Goal: Transaction & Acquisition: Purchase product/service

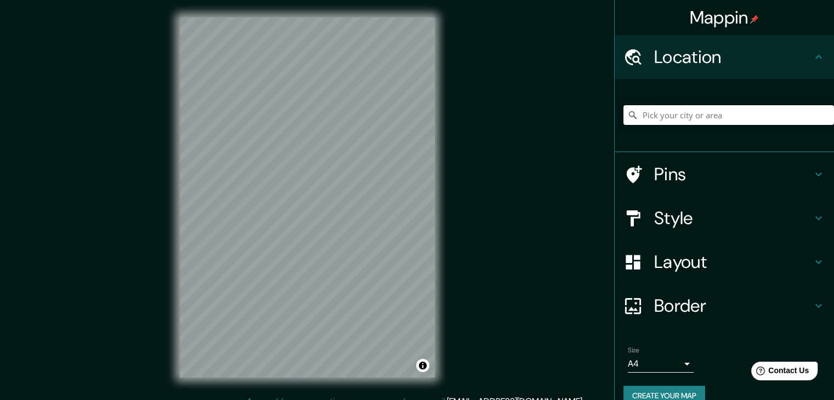
click at [634, 119] on input "Pick your city or area" at bounding box center [728, 115] width 211 height 20
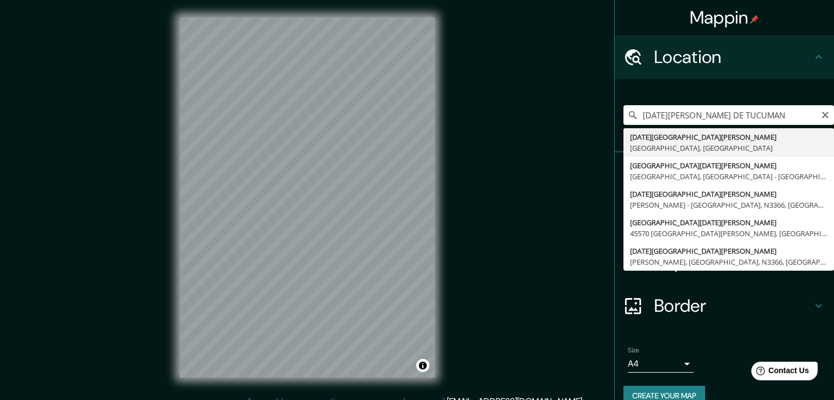
type input "[DATE][GEOGRAPHIC_DATA][PERSON_NAME], [GEOGRAPHIC_DATA], [GEOGRAPHIC_DATA]"
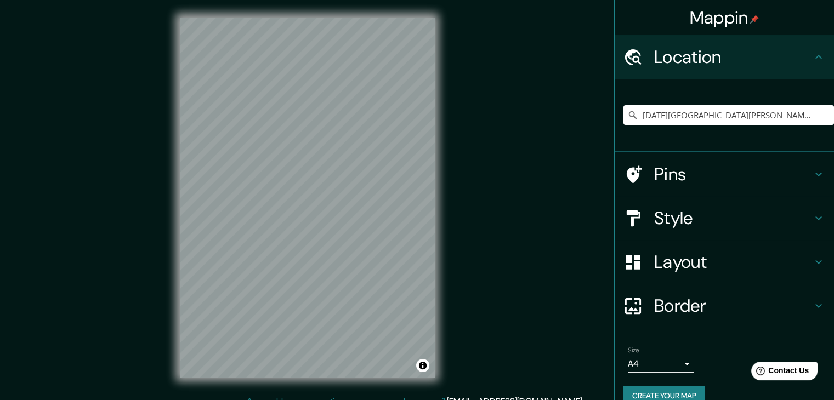
click at [658, 364] on body "Mappin Location [DATE][GEOGRAPHIC_DATA][PERSON_NAME], [GEOGRAPHIC_DATA], [GEOGR…" at bounding box center [417, 200] width 834 height 400
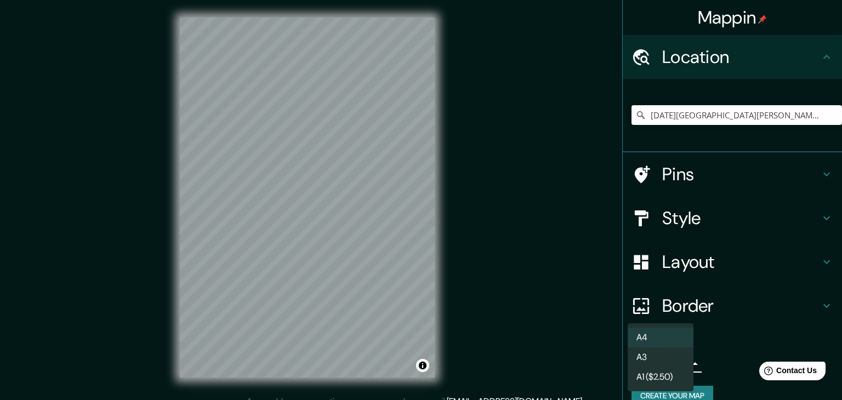
click at [657, 358] on li "A3" at bounding box center [661, 358] width 66 height 20
type input "a4"
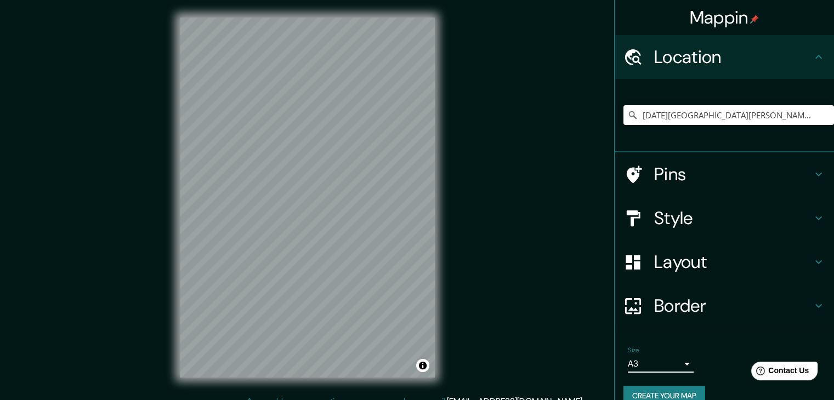
click at [683, 260] on h4 "Layout" at bounding box center [733, 262] width 158 height 22
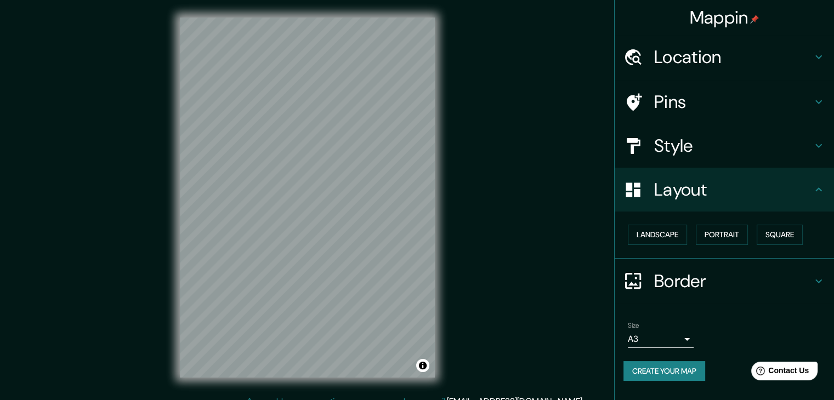
click at [720, 189] on h4 "Layout" at bounding box center [733, 190] width 158 height 22
click at [775, 230] on button "Square" at bounding box center [780, 235] width 46 height 20
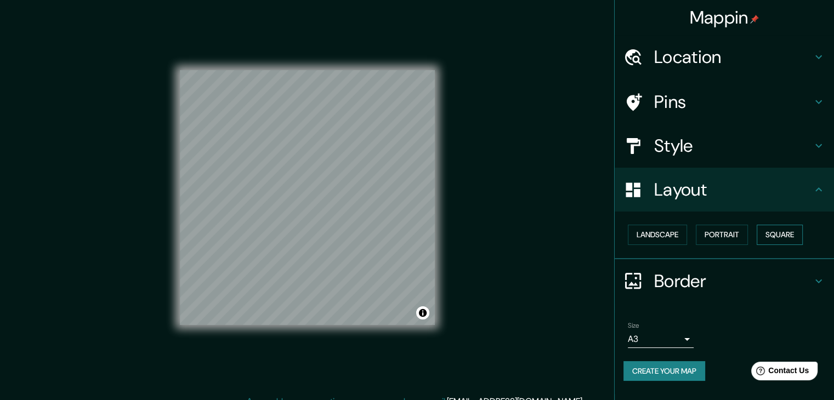
click at [775, 230] on button "Square" at bounding box center [780, 235] width 46 height 20
click at [730, 236] on button "Portrait" at bounding box center [722, 235] width 52 height 20
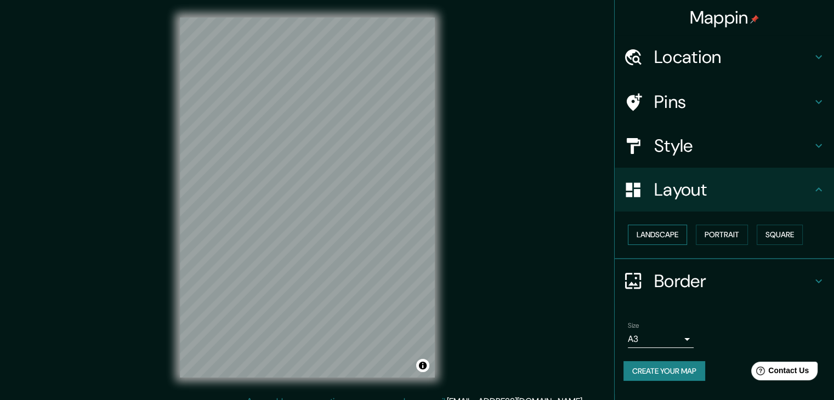
click at [659, 238] on button "Landscape" at bounding box center [657, 235] width 59 height 20
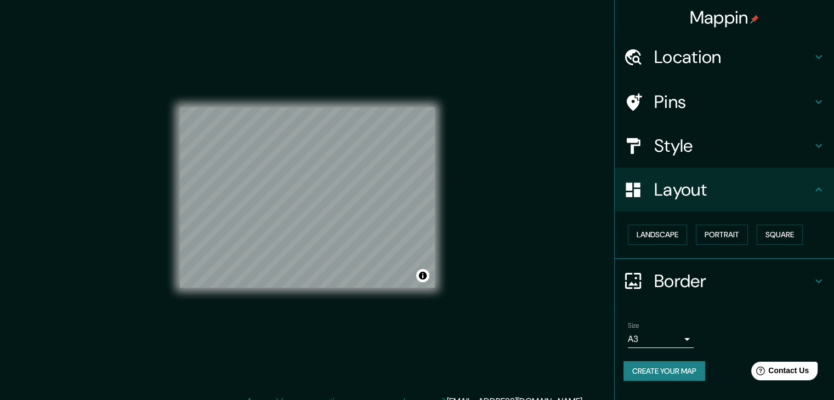
click at [703, 139] on h4 "Style" at bounding box center [733, 146] width 158 height 22
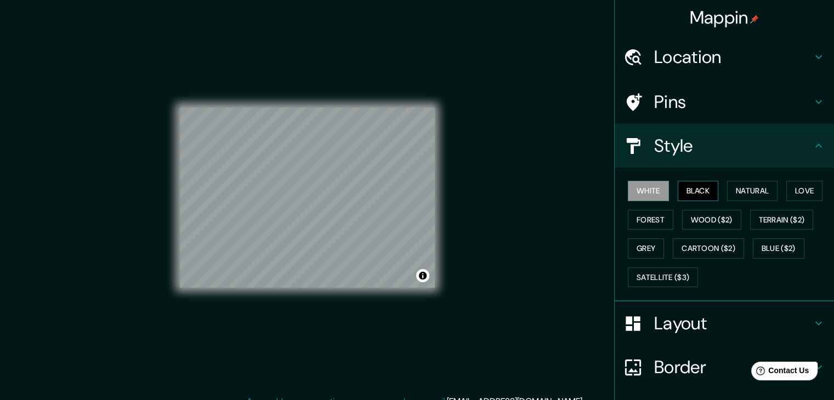
click at [690, 195] on button "Black" at bounding box center [698, 191] width 41 height 20
click at [753, 187] on button "Natural" at bounding box center [752, 191] width 50 height 20
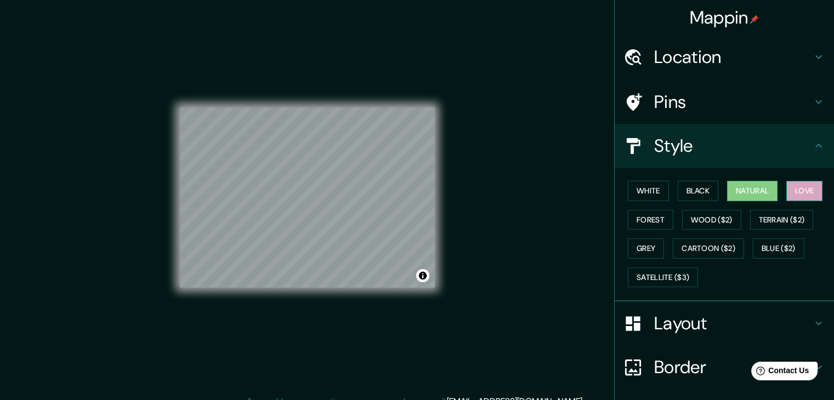
click at [794, 189] on button "Love" at bounding box center [804, 191] width 36 height 20
click at [651, 221] on button "Forest" at bounding box center [651, 220] width 46 height 20
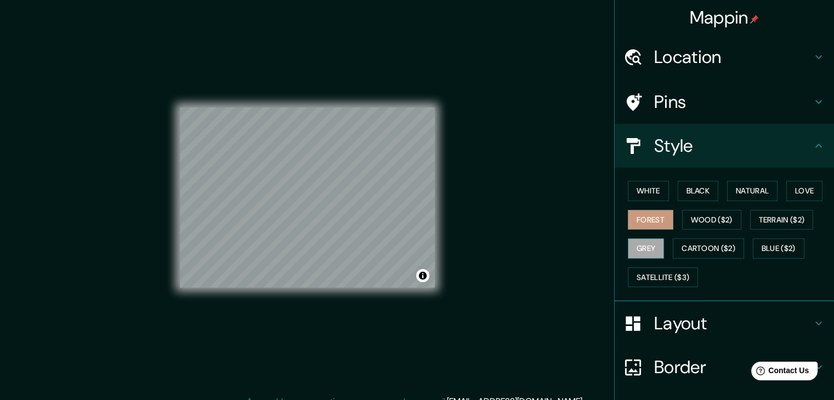
click at [636, 241] on button "Grey" at bounding box center [646, 249] width 36 height 20
click at [702, 239] on button "Cartoon ($2)" at bounding box center [708, 249] width 71 height 20
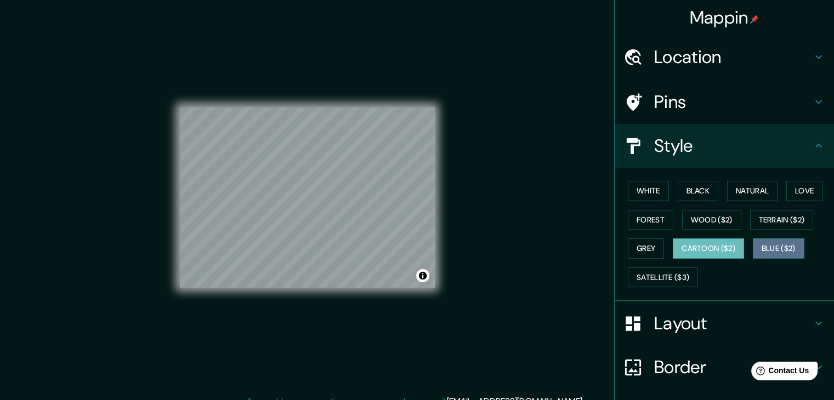
click at [764, 247] on button "Blue ($2)" at bounding box center [779, 249] width 52 height 20
click at [631, 218] on button "Forest" at bounding box center [651, 220] width 46 height 20
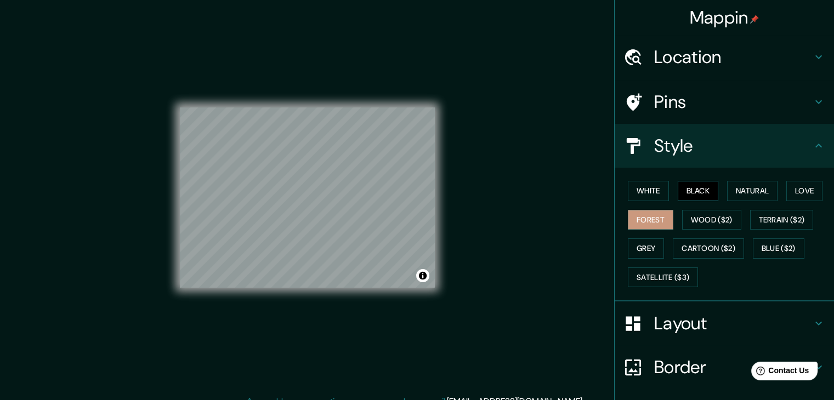
click at [697, 194] on button "Black" at bounding box center [698, 191] width 41 height 20
click at [628, 213] on button "Forest" at bounding box center [651, 220] width 46 height 20
click at [757, 217] on button "Terrain ($2)" at bounding box center [782, 220] width 64 height 20
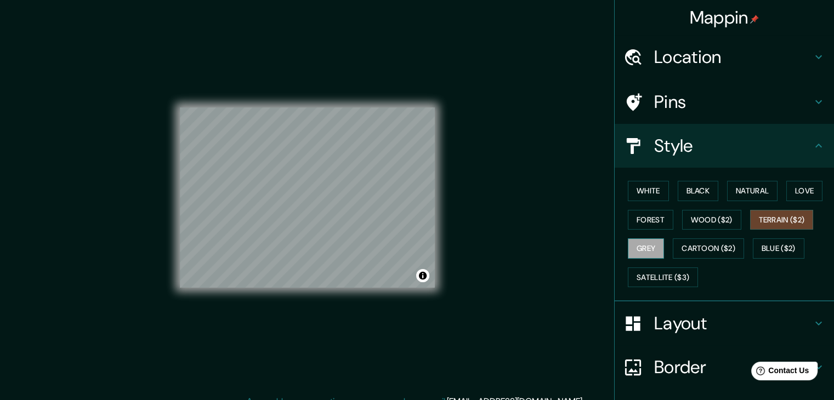
click at [636, 242] on button "Grey" at bounding box center [646, 249] width 36 height 20
click at [422, 279] on button "Toggle attribution" at bounding box center [422, 275] width 13 height 13
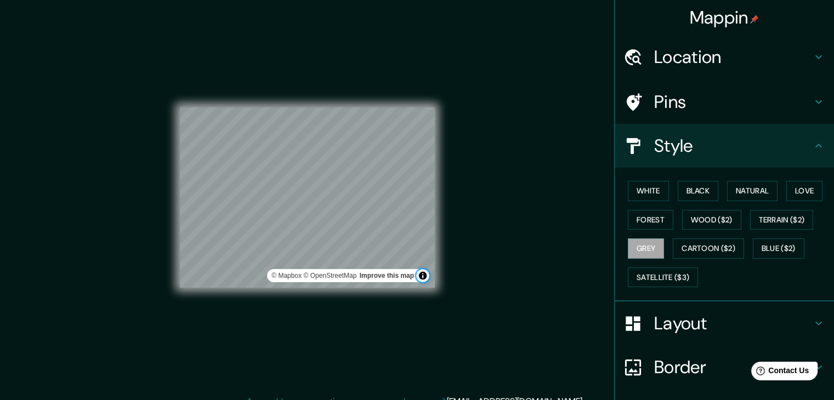
click at [422, 278] on button "Toggle attribution" at bounding box center [422, 275] width 13 height 13
click at [493, 233] on div "Mappin Location [DATE][GEOGRAPHIC_DATA][PERSON_NAME], [GEOGRAPHIC_DATA], [GEOGR…" at bounding box center [417, 206] width 834 height 413
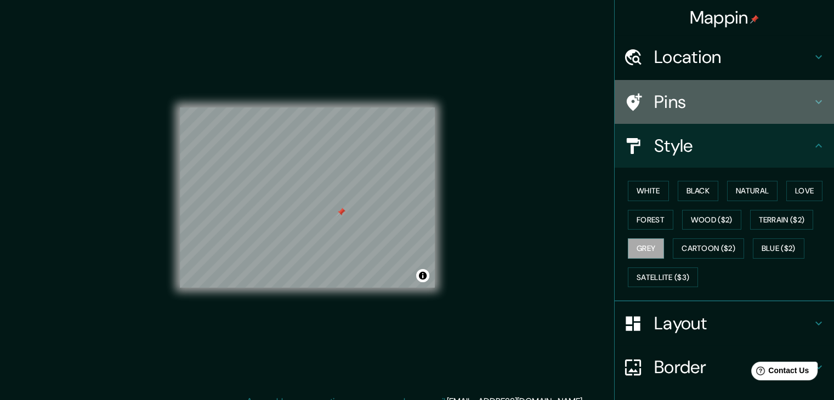
click at [711, 99] on h4 "Pins" at bounding box center [733, 102] width 158 height 22
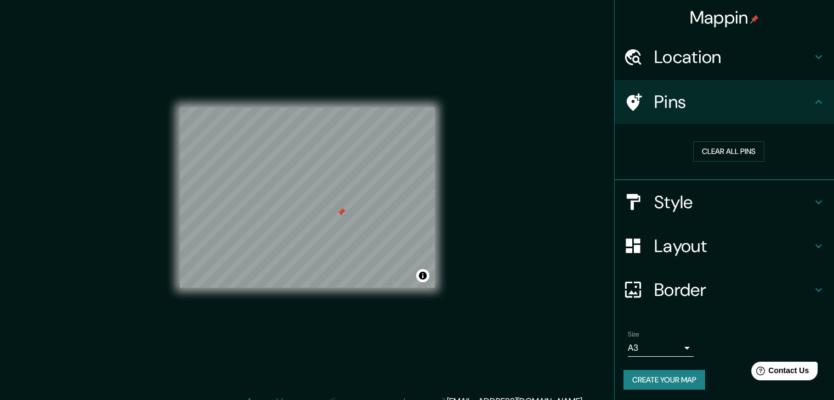
click at [729, 56] on h4 "Location" at bounding box center [733, 57] width 158 height 22
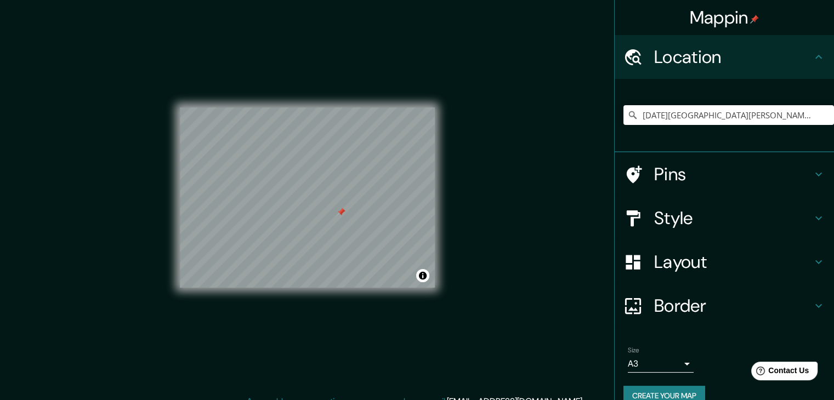
click at [729, 58] on h4 "Location" at bounding box center [733, 57] width 158 height 22
click at [710, 175] on h4 "Pins" at bounding box center [733, 174] width 158 height 22
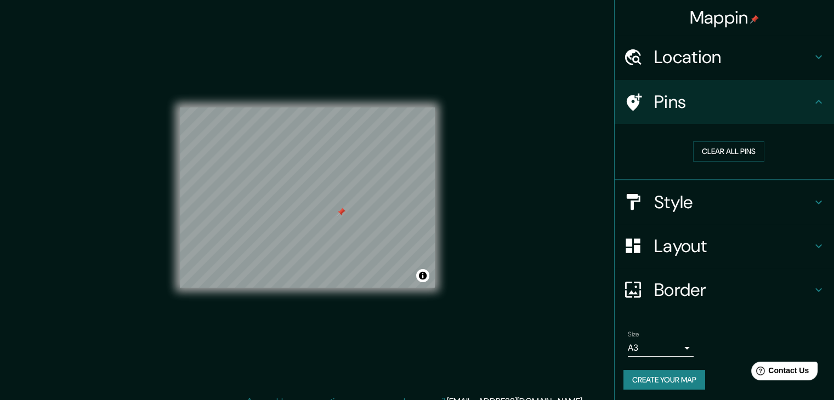
click at [692, 195] on h4 "Style" at bounding box center [733, 202] width 158 height 22
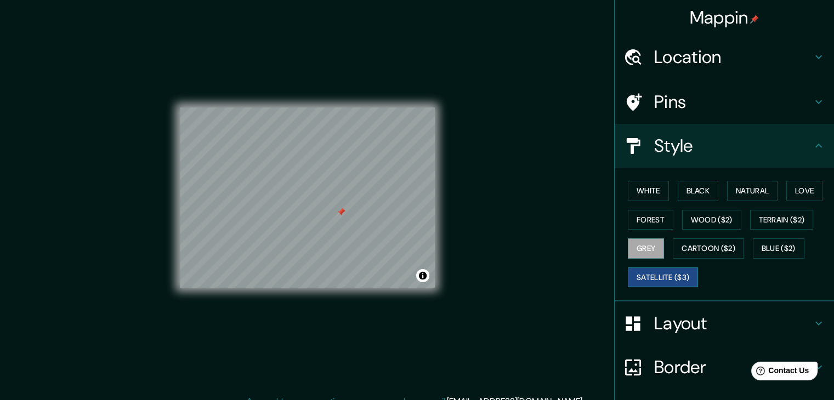
click at [662, 271] on button "Satellite ($3)" at bounding box center [663, 278] width 70 height 20
click at [640, 245] on button "Grey" at bounding box center [646, 249] width 36 height 20
click at [688, 247] on button "Cartoon ($2)" at bounding box center [708, 249] width 71 height 20
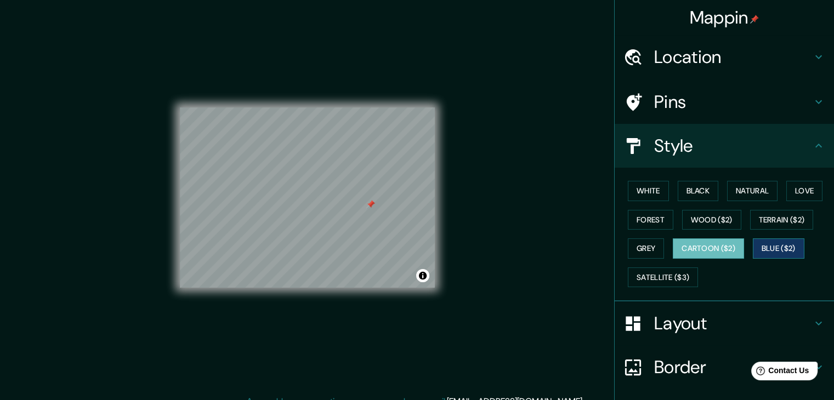
click at [782, 249] on button "Blue ($2)" at bounding box center [779, 249] width 52 height 20
click at [780, 219] on button "Terrain ($2)" at bounding box center [782, 220] width 64 height 20
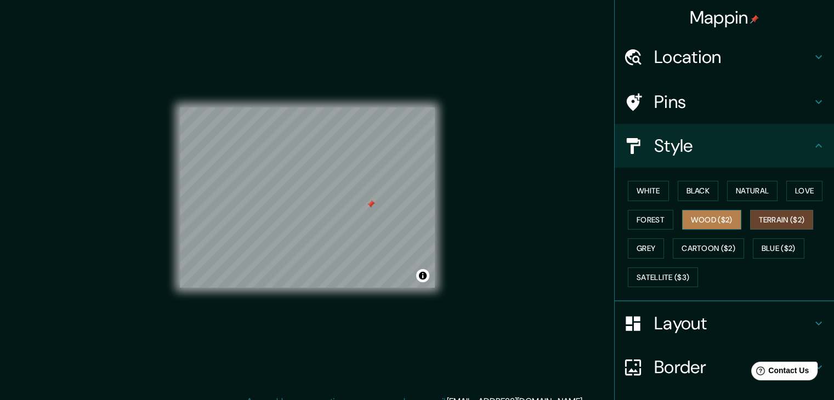
click at [708, 223] on button "Wood ($2)" at bounding box center [711, 220] width 59 height 20
click at [628, 215] on button "Forest" at bounding box center [651, 220] width 46 height 20
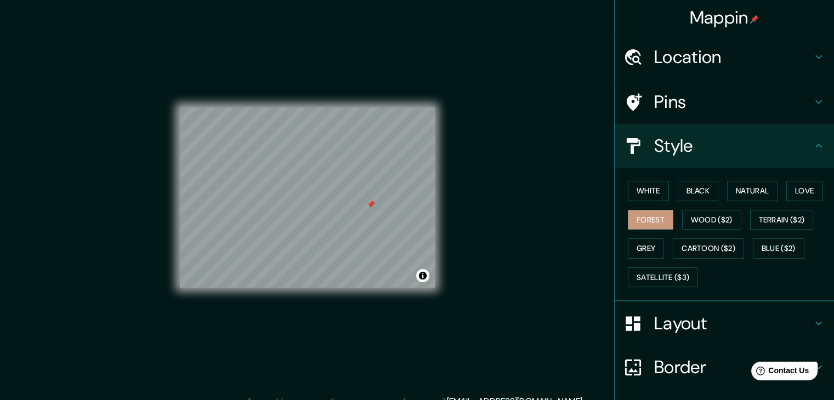
click at [780, 194] on div "White Black Natural Love Forest Wood ($2) Terrain ($2) Grey Cartoon ($2) Blue (…" at bounding box center [728, 234] width 211 height 115
click at [787, 190] on button "Love" at bounding box center [804, 191] width 36 height 20
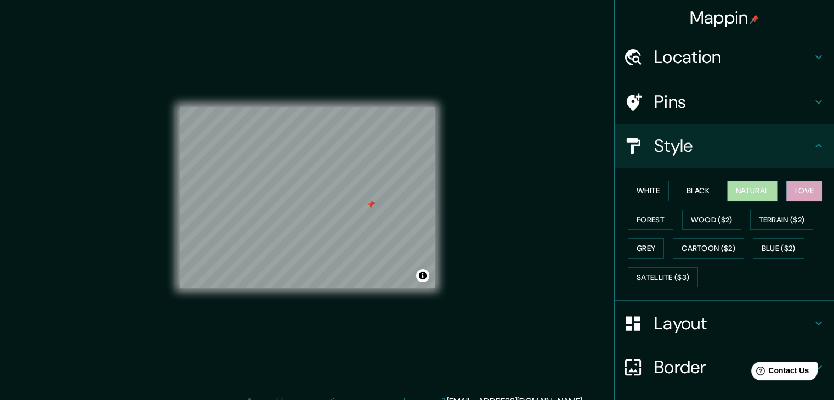
click at [740, 191] on button "Natural" at bounding box center [752, 191] width 50 height 20
click at [678, 183] on button "Black" at bounding box center [698, 191] width 41 height 20
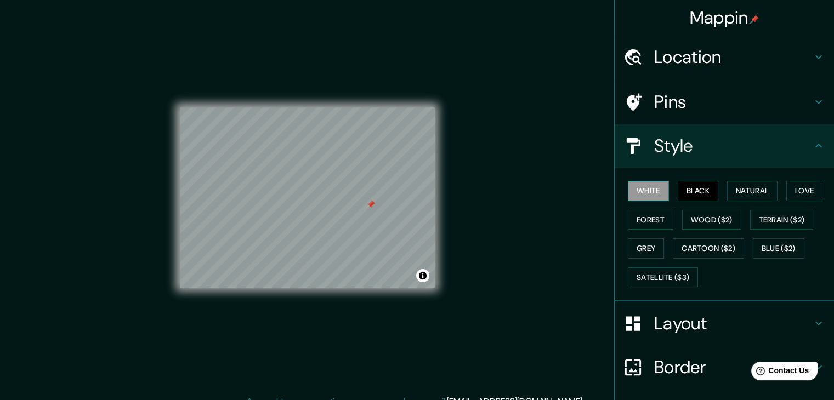
click at [628, 186] on button "White" at bounding box center [648, 191] width 41 height 20
click at [705, 313] on h4 "Layout" at bounding box center [733, 324] width 158 height 22
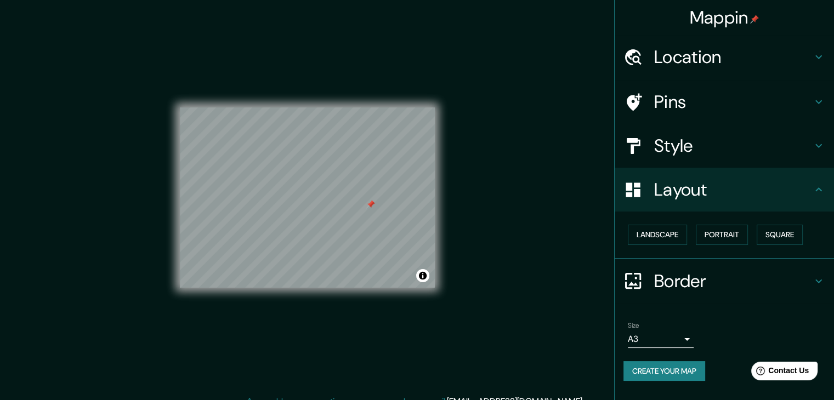
click at [719, 272] on h4 "Border" at bounding box center [733, 281] width 158 height 22
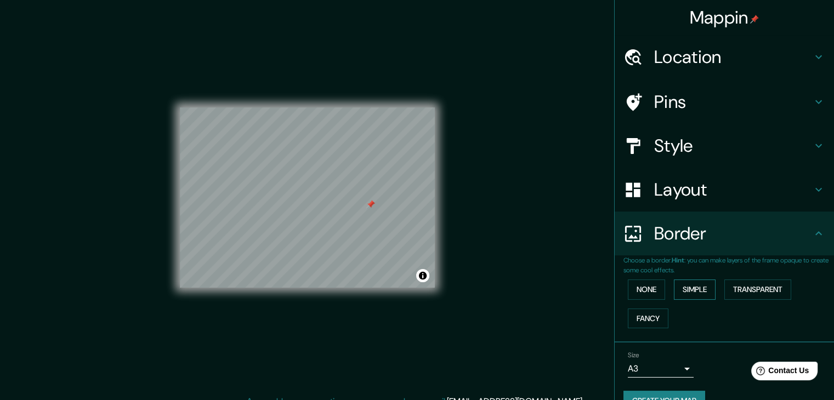
click at [685, 289] on button "Simple" at bounding box center [695, 290] width 42 height 20
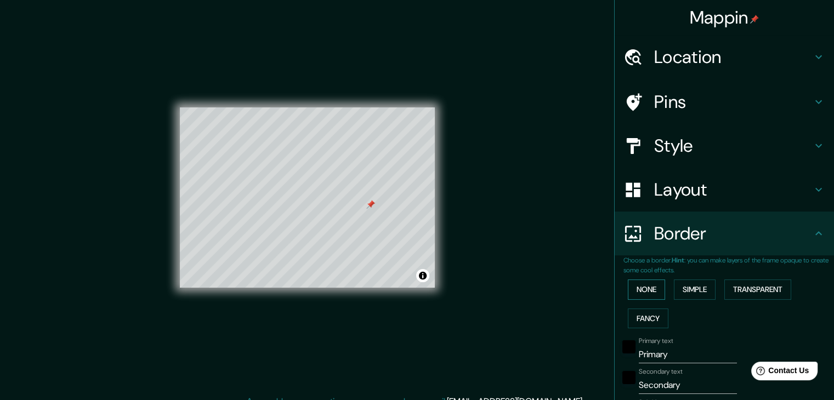
click at [640, 288] on button "None" at bounding box center [646, 290] width 37 height 20
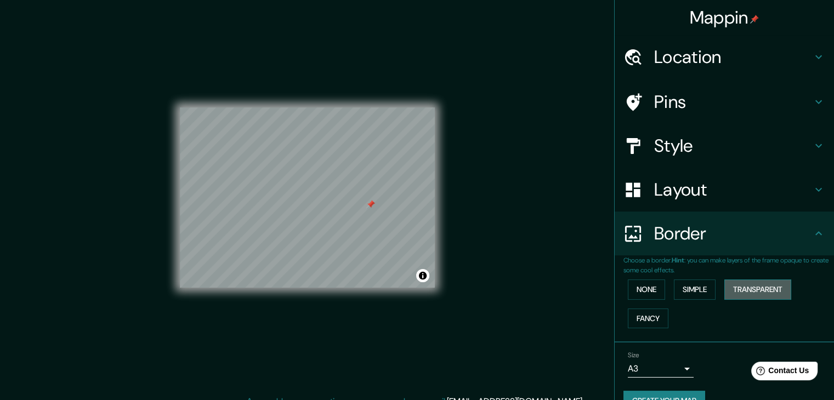
click at [748, 290] on button "Transparent" at bounding box center [757, 290] width 67 height 20
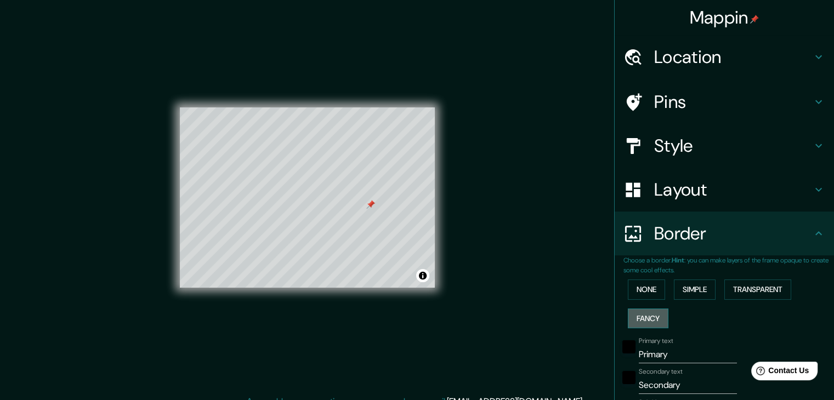
click at [635, 315] on button "Fancy" at bounding box center [648, 319] width 41 height 20
click at [638, 294] on button "None" at bounding box center [646, 290] width 37 height 20
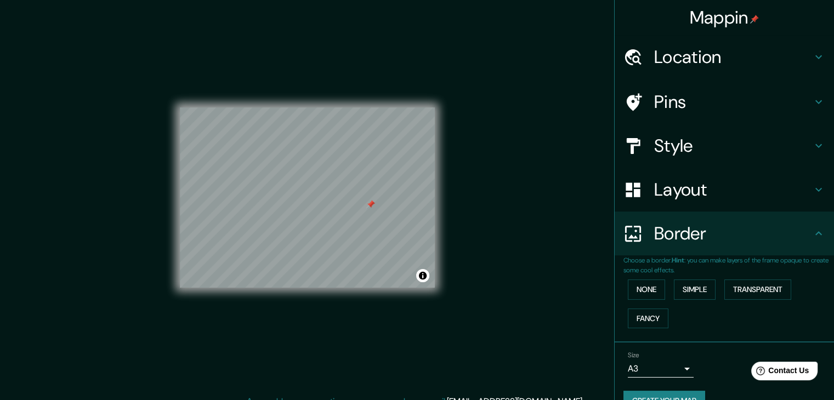
click at [744, 236] on h4 "Border" at bounding box center [733, 234] width 158 height 22
click at [818, 229] on div "Border" at bounding box center [724, 234] width 219 height 44
click at [812, 230] on icon at bounding box center [818, 233] width 13 height 13
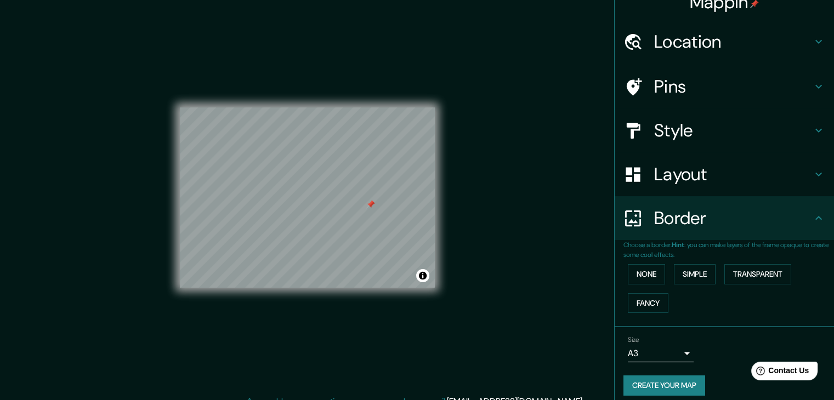
scroll to position [23, 0]
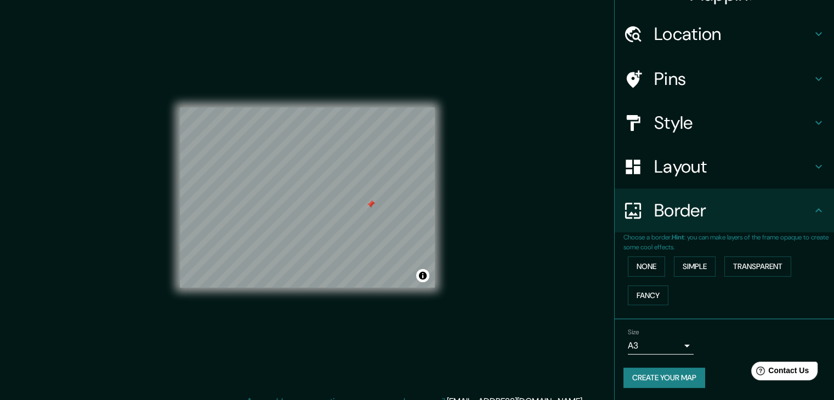
click at [672, 378] on button "Create your map" at bounding box center [664, 378] width 82 height 20
